Goal: Find specific page/section: Find specific page/section

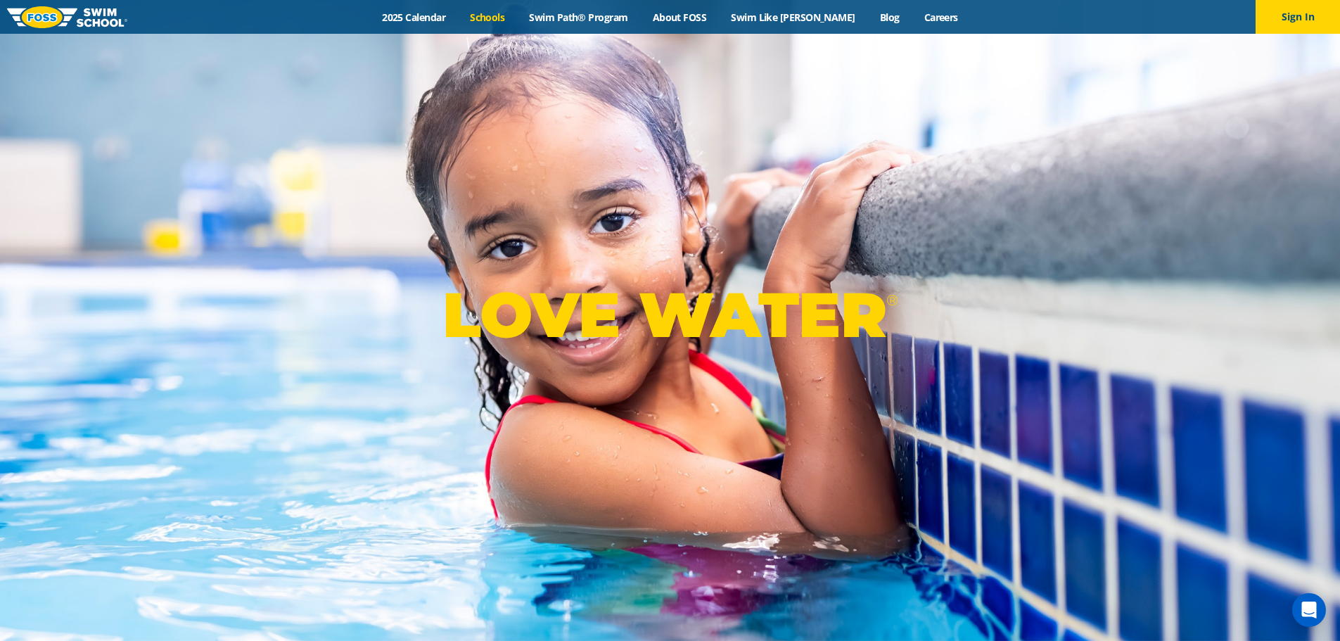
click at [506, 14] on link "Schools" at bounding box center [487, 17] width 59 height 13
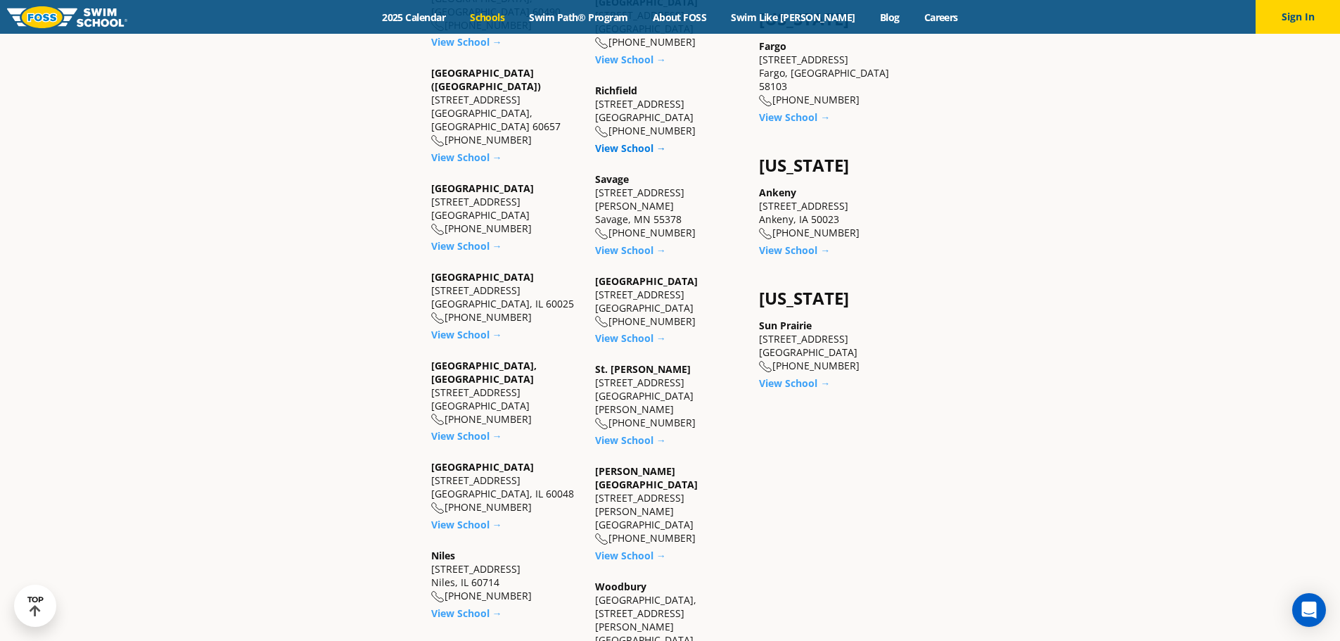
scroll to position [1125, 0]
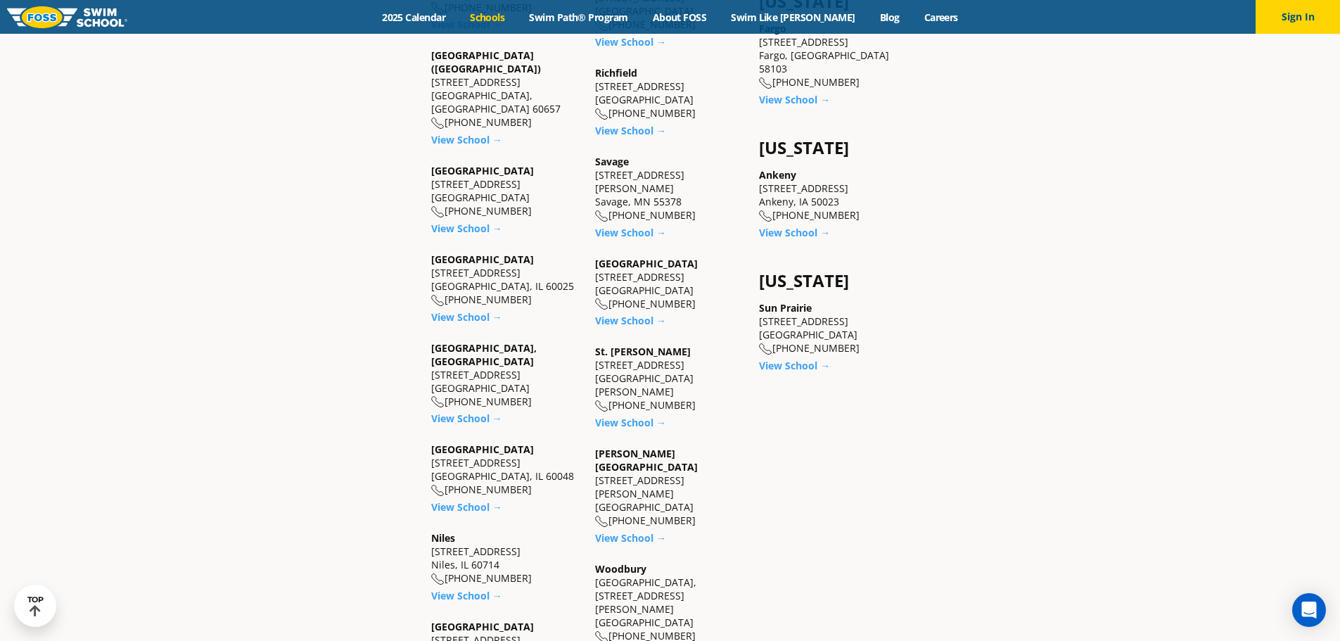
drag, startPoint x: 717, startPoint y: 527, endPoint x: 591, endPoint y: 514, distance: 127.2
click at [591, 514] on div "Minnesota Apple Valley 14969 Florence Trail Suite 200 Apple Valley, MN 55124 (9…" at bounding box center [670, 151] width 164 height 1359
copy div "Woodbury Commons, 10150 Hudson Road, Suite 114"
